Goal: Task Accomplishment & Management: Manage account settings

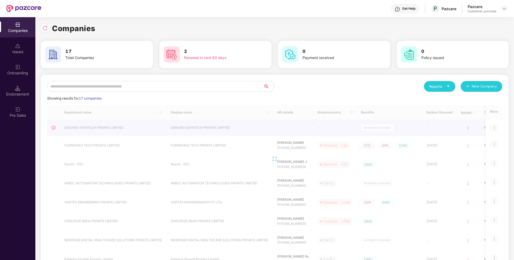
scroll to position [0, 1]
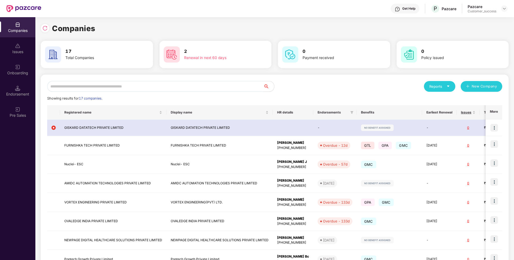
click at [102, 89] on input "text" at bounding box center [155, 86] width 216 height 11
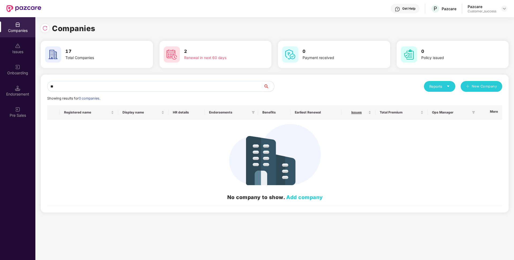
type input "*"
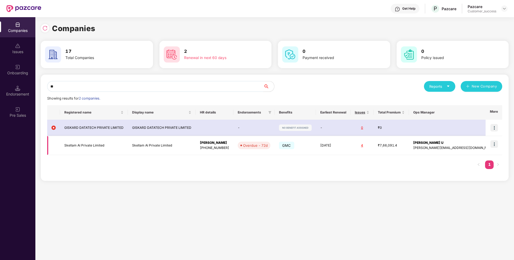
type input "**"
click at [497, 145] on img at bounding box center [494, 144] width 8 height 8
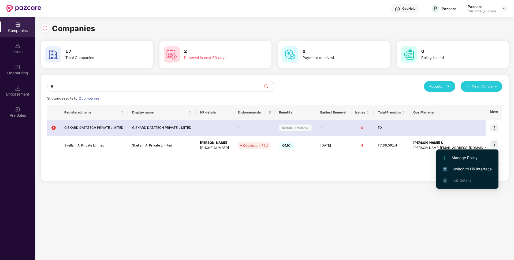
click at [456, 168] on span "Switch to HR interface" at bounding box center [467, 169] width 49 height 6
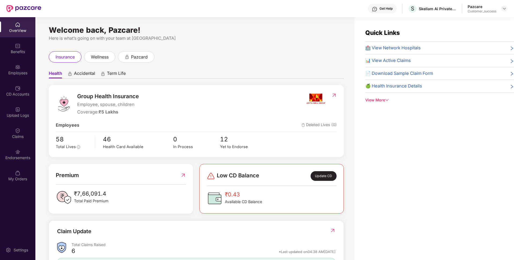
click at [5, 76] on div "Employees" at bounding box center [17, 69] width 35 height 20
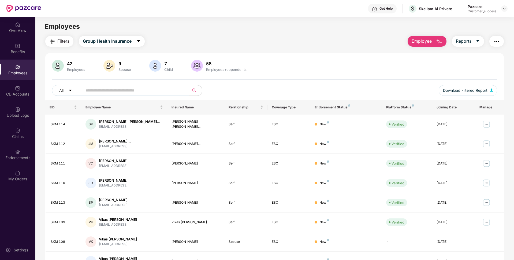
click at [144, 87] on input "text" at bounding box center [134, 90] width 96 height 8
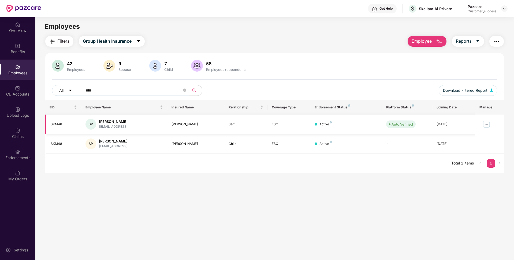
type input "****"
click at [487, 122] on img at bounding box center [486, 124] width 9 height 9
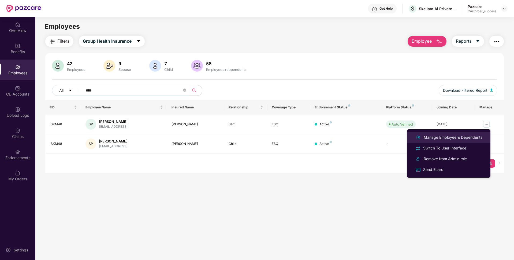
click at [454, 134] on div "Manage Employee & Dependents" at bounding box center [453, 137] width 61 height 6
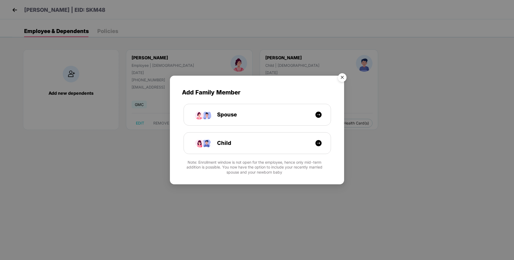
click at [346, 78] on img "Close" at bounding box center [342, 78] width 15 height 15
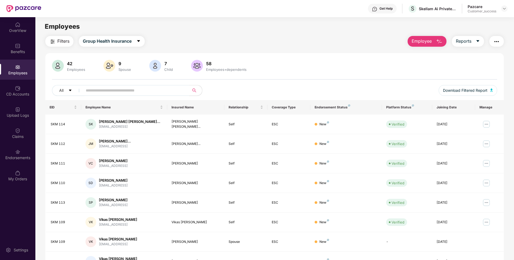
click at [128, 90] on input "text" at bounding box center [134, 90] width 96 height 8
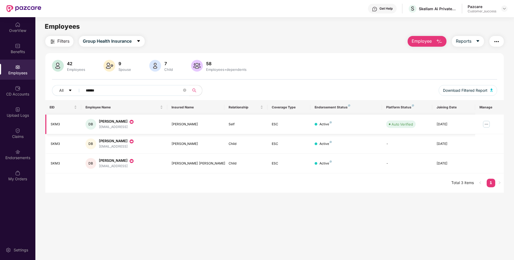
type input "******"
click at [490, 124] on td at bounding box center [489, 124] width 29 height 20
click at [487, 124] on img at bounding box center [486, 124] width 9 height 9
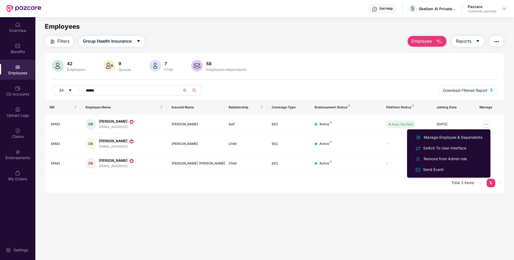
click at [442, 131] on ul "Manage Employee & Dependents Switch To User Interface Remove from Admin role Se…" at bounding box center [448, 153] width 83 height 48
click at [440, 137] on div "Manage Employee & Dependents" at bounding box center [453, 137] width 61 height 6
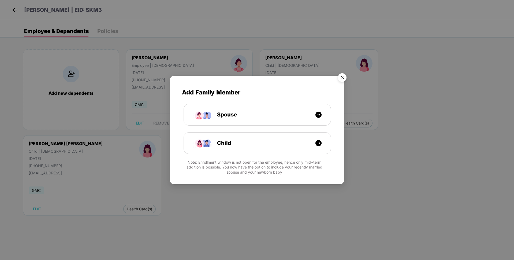
click at [343, 75] on img "Close" at bounding box center [342, 78] width 15 height 15
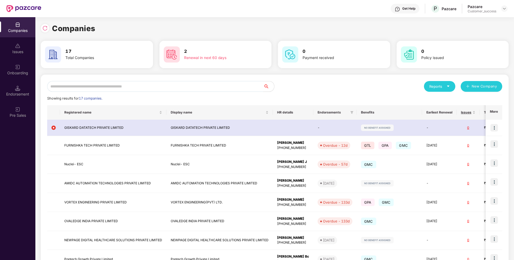
scroll to position [0, 1]
click at [305, 190] on td "[PERSON_NAME] [PHONE_NUMBER]" at bounding box center [293, 183] width 40 height 19
